Goal: Task Accomplishment & Management: Manage account settings

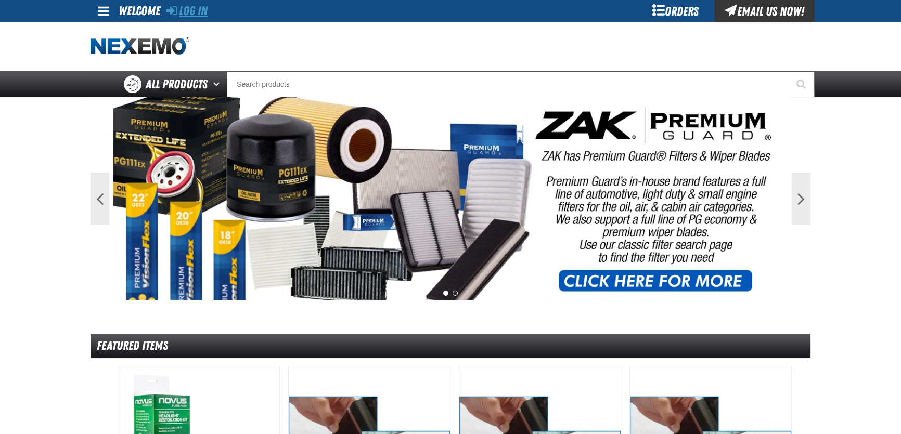
click at [190, 13] on link "Log In" at bounding box center [186, 11] width 41 height 15
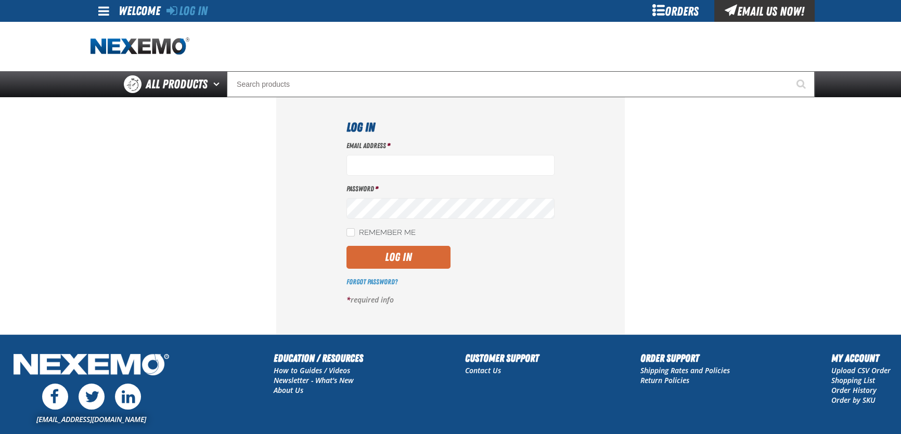
type input "dbatchelder@vtaig.com"
click at [417, 259] on button "Log In" at bounding box center [398, 257] width 104 height 23
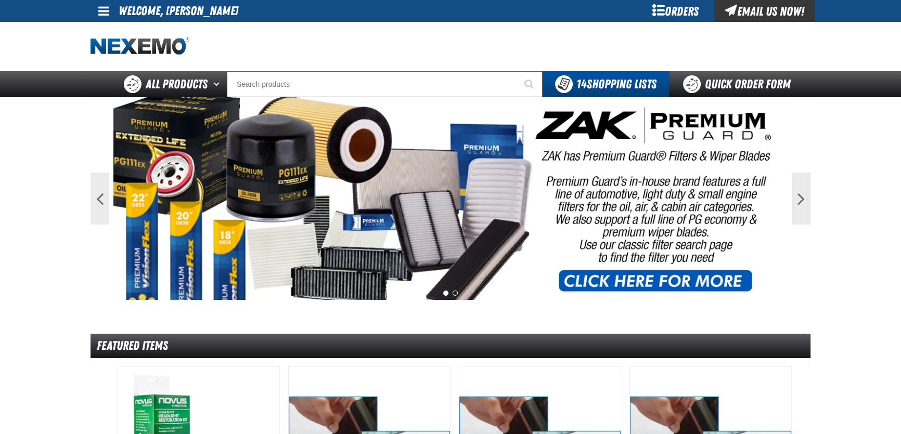
click at [105, 11] on span at bounding box center [103, 11] width 11 height 12
click at [131, 31] on link "My Account My Account" at bounding box center [118, 31] width 46 height 10
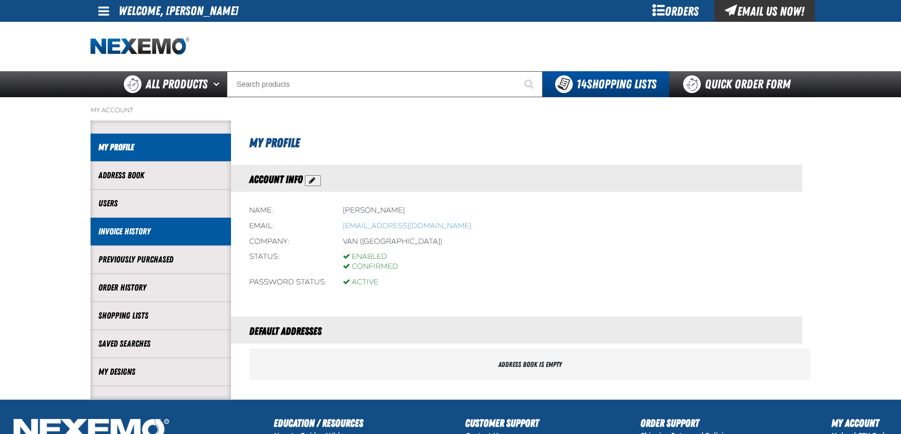
click at [145, 233] on link "Invoice History" at bounding box center [160, 232] width 125 height 12
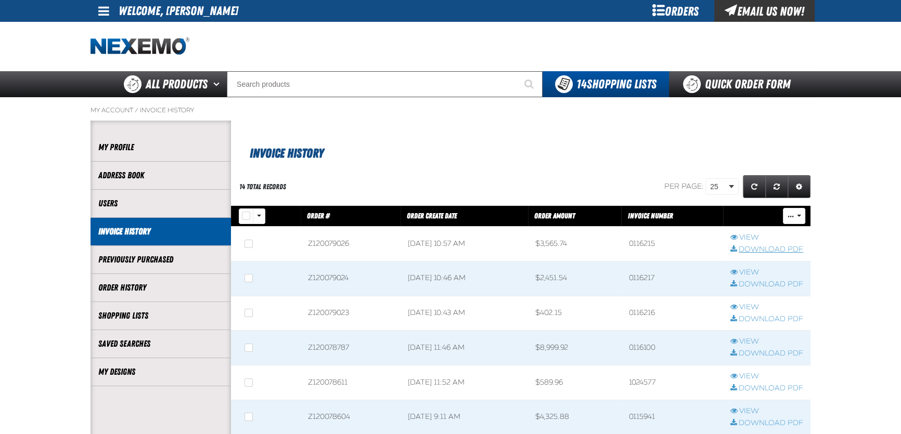
click at [754, 251] on link "Download PDF" at bounding box center [766, 250] width 73 height 10
